Goal: Information Seeking & Learning: Compare options

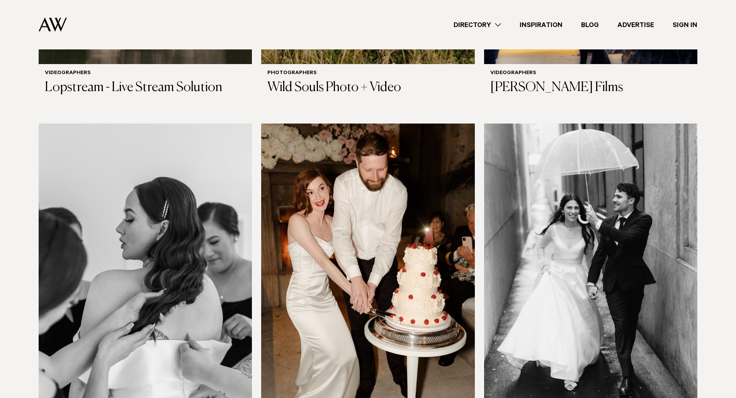
scroll to position [1351, 0]
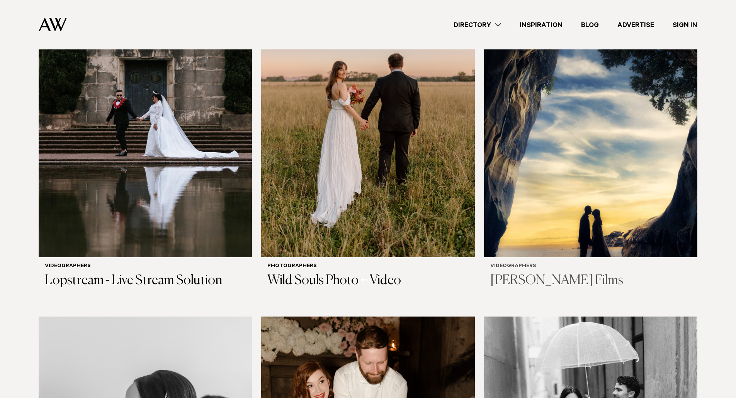
click at [525, 265] on h6 "Videographers" at bounding box center [590, 266] width 201 height 7
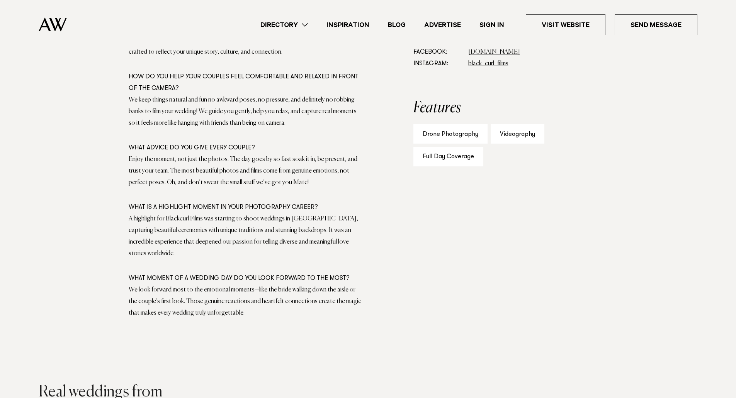
scroll to position [309, 0]
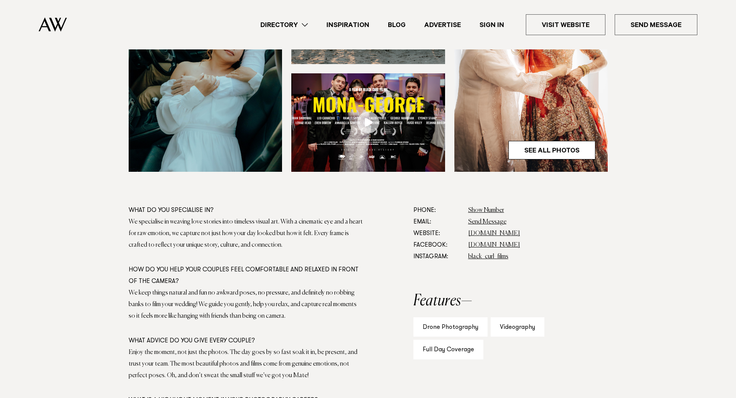
click at [305, 25] on link "Directory" at bounding box center [284, 25] width 66 height 10
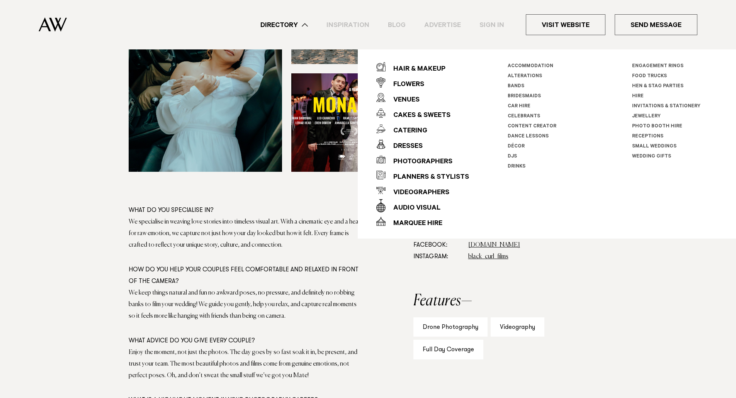
click at [305, 25] on link "Directory" at bounding box center [284, 25] width 66 height 10
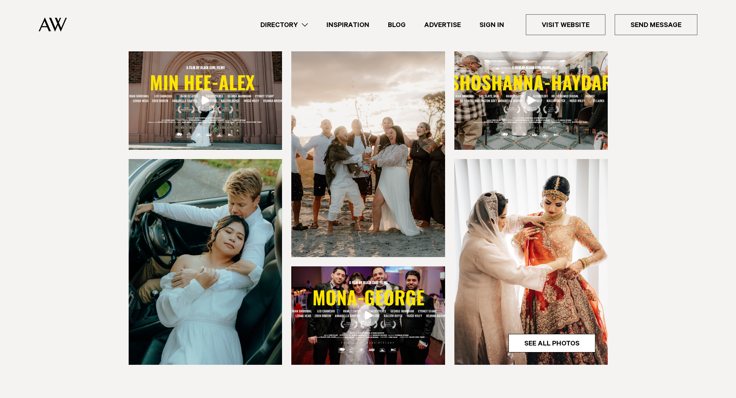
scroll to position [0, 0]
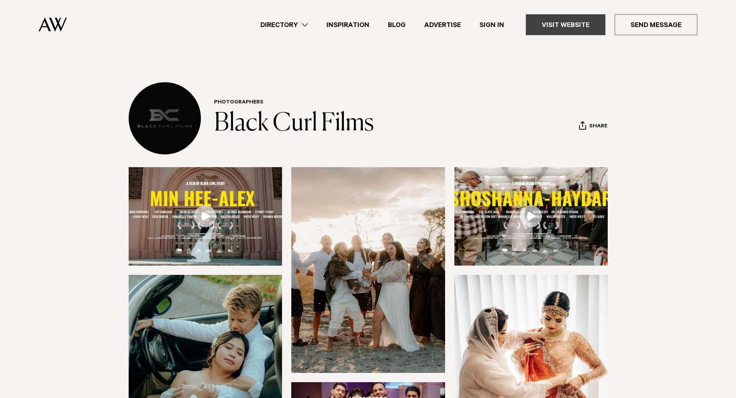
click at [550, 15] on link "Visit Website" at bounding box center [566, 24] width 80 height 21
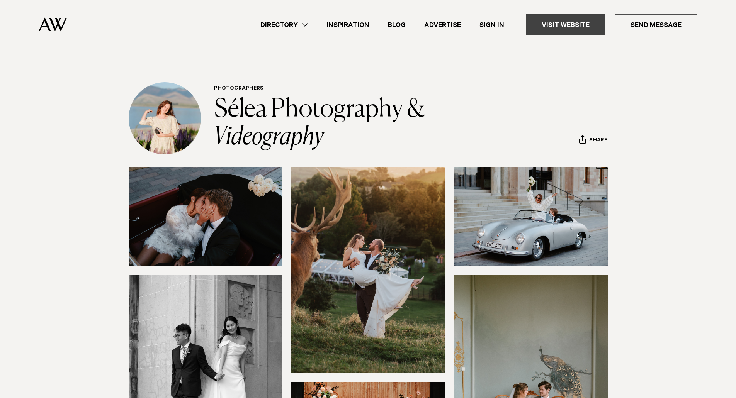
click at [591, 20] on link "Visit Website" at bounding box center [566, 24] width 80 height 21
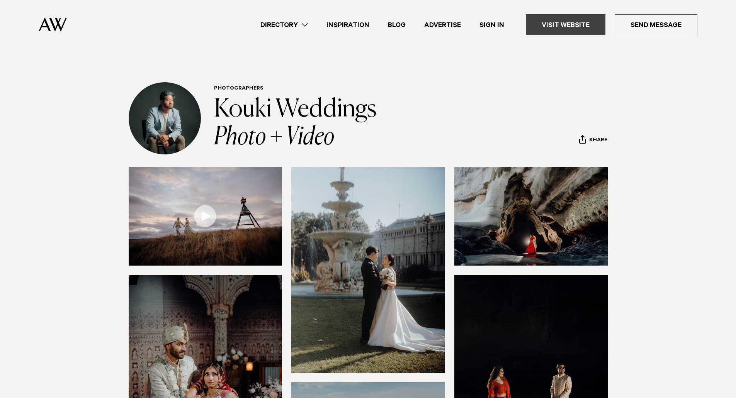
click at [546, 32] on link "Visit Website" at bounding box center [566, 24] width 80 height 21
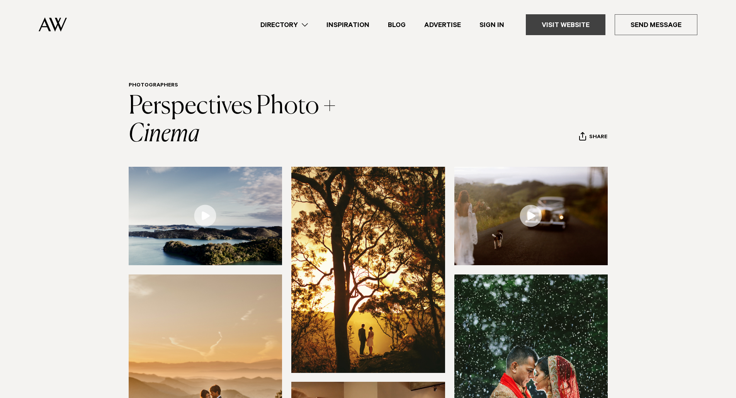
click at [570, 27] on link "Visit Website" at bounding box center [566, 24] width 80 height 21
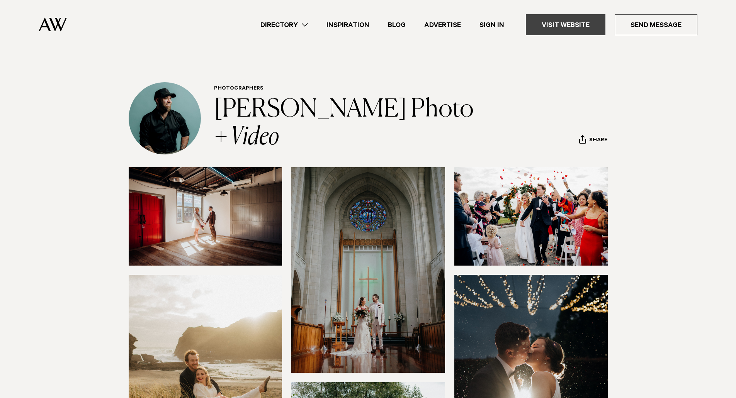
click at [588, 22] on link "Visit Website" at bounding box center [566, 24] width 80 height 21
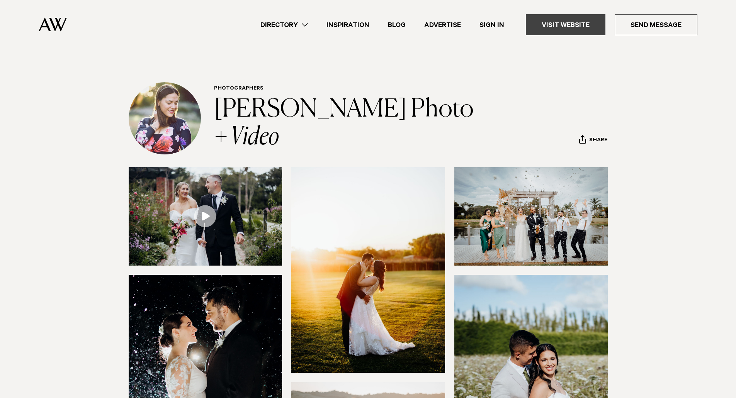
click at [572, 24] on link "Visit Website" at bounding box center [566, 24] width 80 height 21
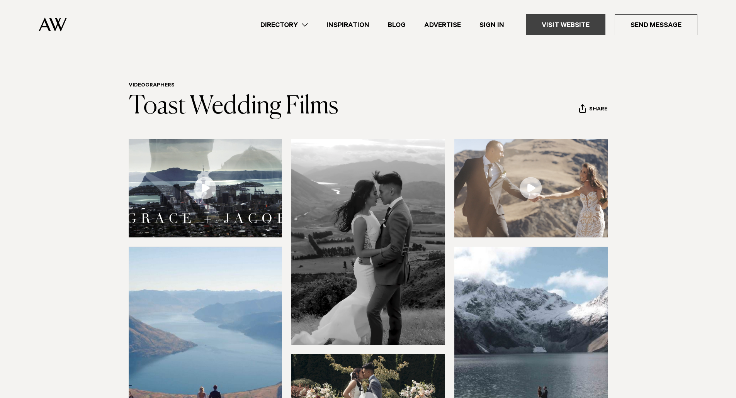
click at [584, 22] on link "Visit Website" at bounding box center [566, 24] width 80 height 21
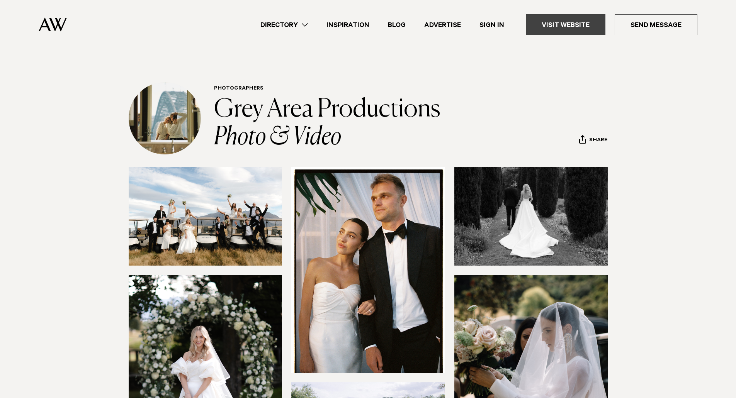
click at [581, 27] on link "Visit Website" at bounding box center [566, 24] width 80 height 21
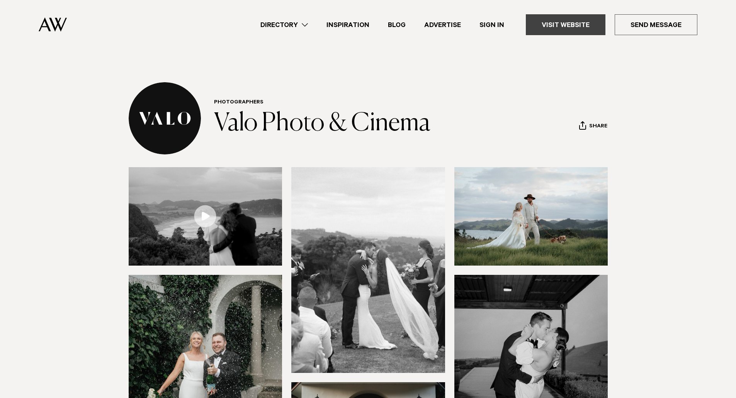
click at [580, 21] on link "Visit Website" at bounding box center [566, 24] width 80 height 21
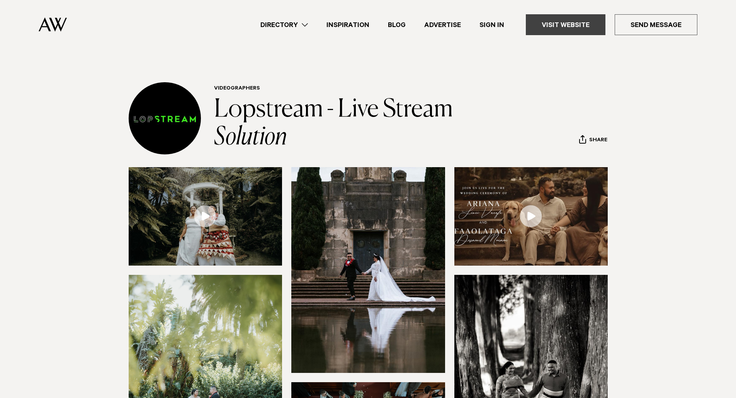
click at [577, 22] on link "Visit Website" at bounding box center [566, 24] width 80 height 21
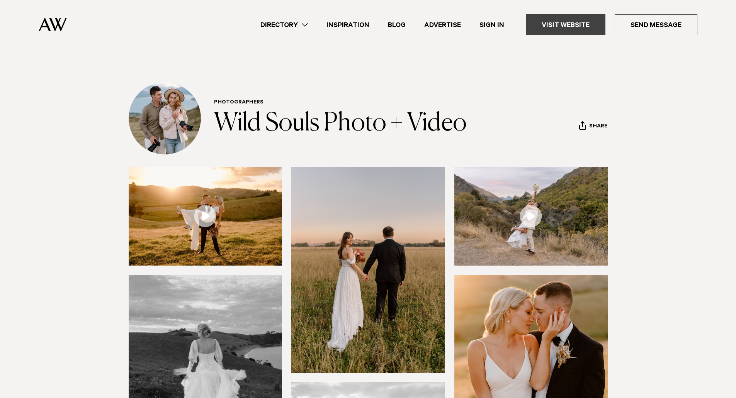
click at [572, 28] on link "Visit Website" at bounding box center [566, 24] width 80 height 21
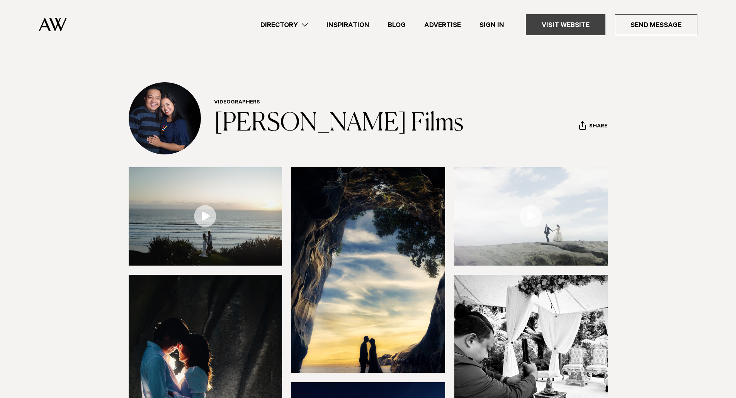
click at [554, 26] on link "Visit Website" at bounding box center [566, 24] width 80 height 21
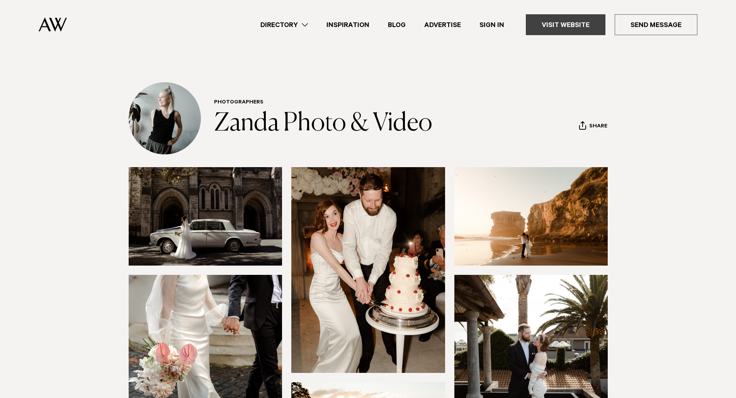
click at [579, 19] on link "Visit Website" at bounding box center [566, 24] width 80 height 21
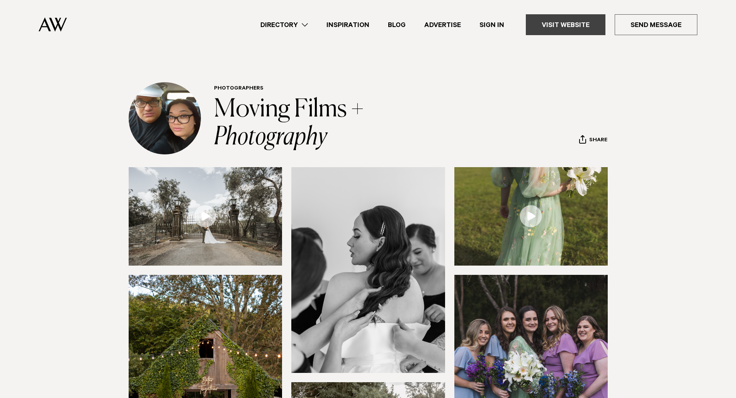
click at [581, 29] on link "Visit Website" at bounding box center [566, 24] width 80 height 21
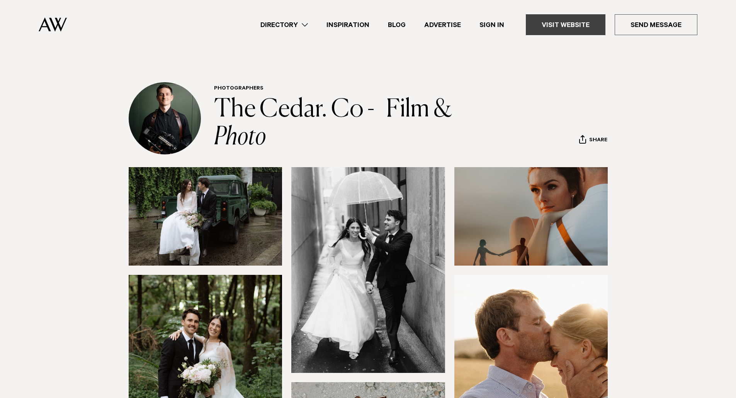
click at [578, 27] on link "Visit Website" at bounding box center [566, 24] width 80 height 21
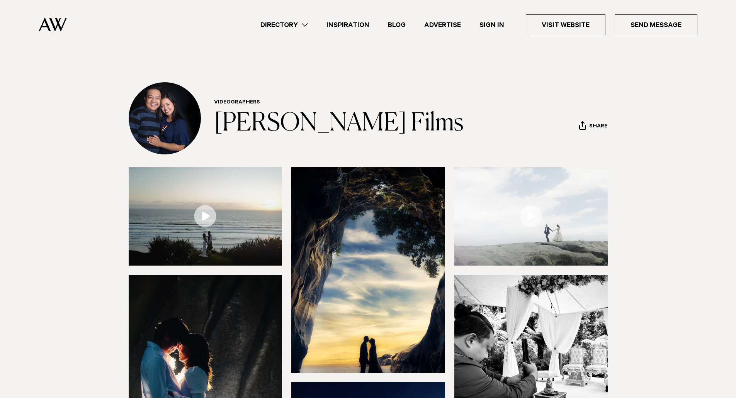
scroll to position [193, 0]
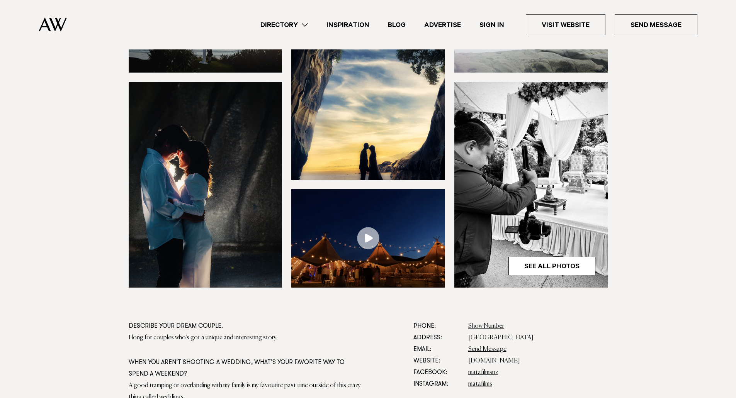
click at [369, 235] on link at bounding box center [368, 238] width 154 height 98
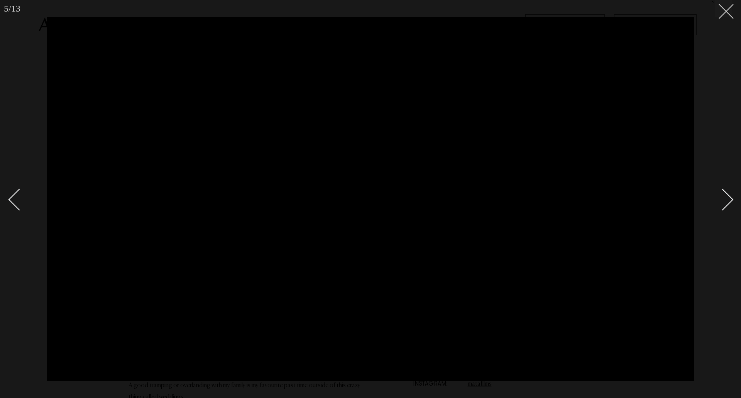
click at [727, 12] on line at bounding box center [726, 11] width 14 height 14
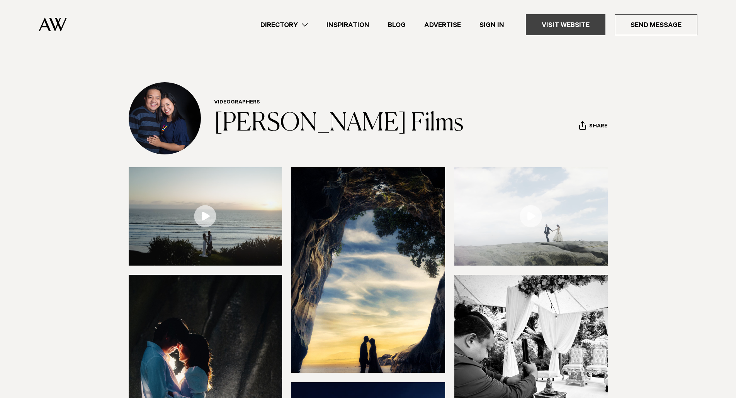
click at [570, 25] on link "Visit Website" at bounding box center [566, 24] width 80 height 21
